Goal: Entertainment & Leisure: Consume media (video, audio)

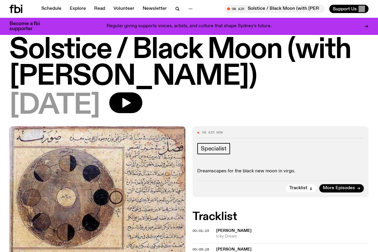
scroll to position [15, 0]
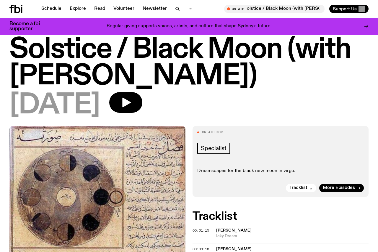
click at [15, 9] on icon at bounding box center [17, 9] width 6 height 8
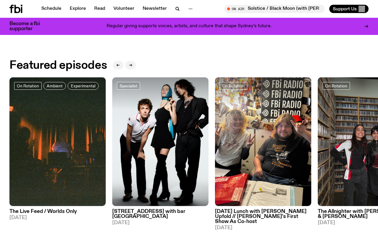
scroll to position [223, 0]
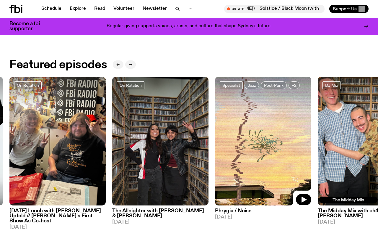
click at [241, 140] on img at bounding box center [263, 141] width 96 height 129
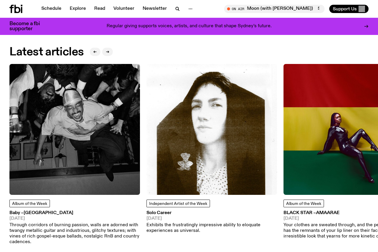
scroll to position [666, 0]
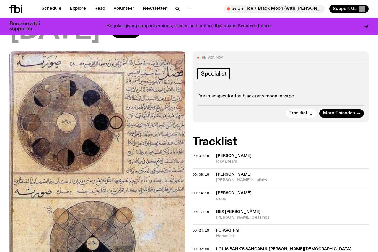
scroll to position [42, 0]
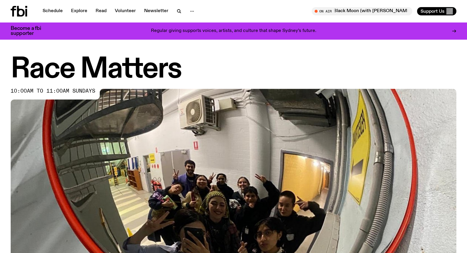
click at [14, 14] on icon at bounding box center [19, 11] width 17 height 11
